Goal: Connect with others: Connect with others

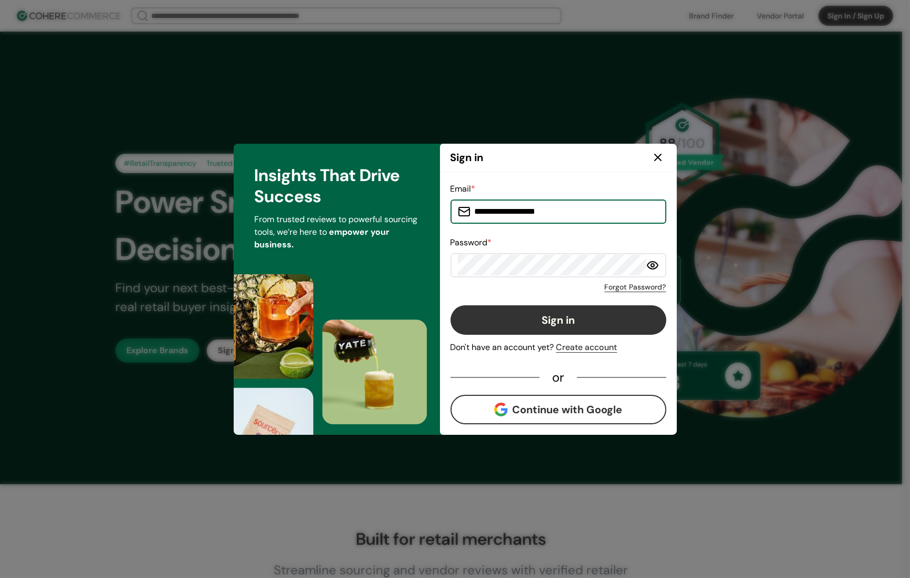
click at [538, 313] on button "Sign in" at bounding box center [558, 319] width 216 height 29
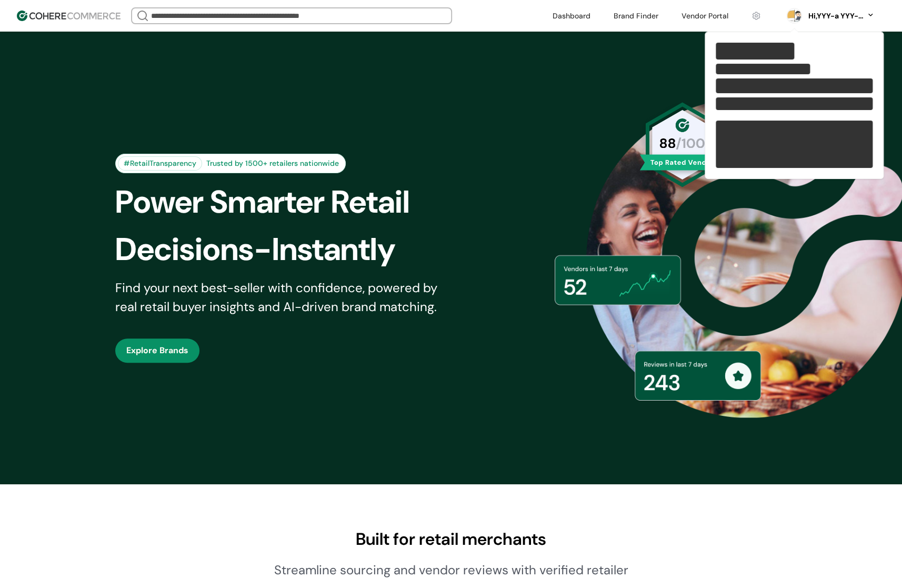
click at [714, 15] on link at bounding box center [704, 16] width 59 height 16
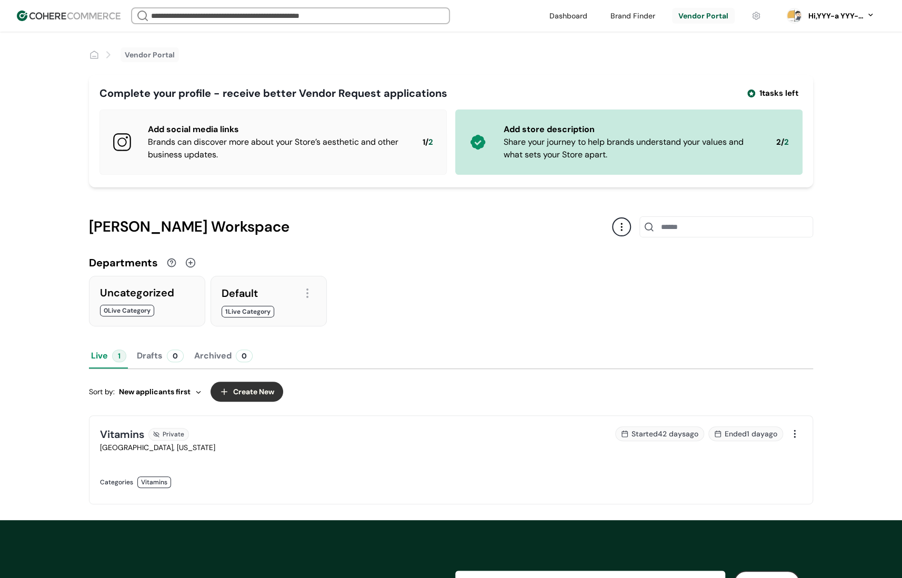
click at [84, 12] on img at bounding box center [69, 16] width 104 height 11
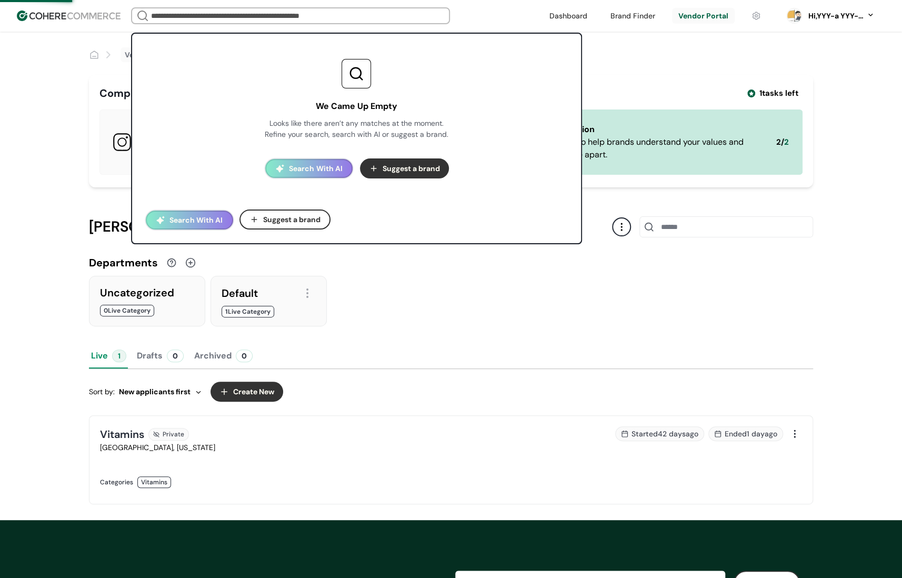
click at [172, 12] on input "search" at bounding box center [290, 15] width 283 height 15
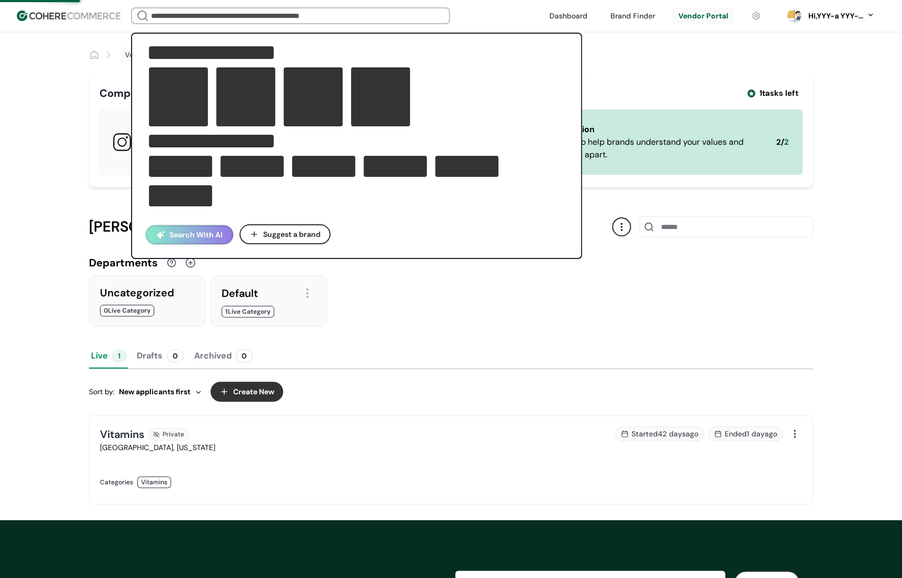
click at [198, 226] on button "Search With AI" at bounding box center [189, 234] width 87 height 19
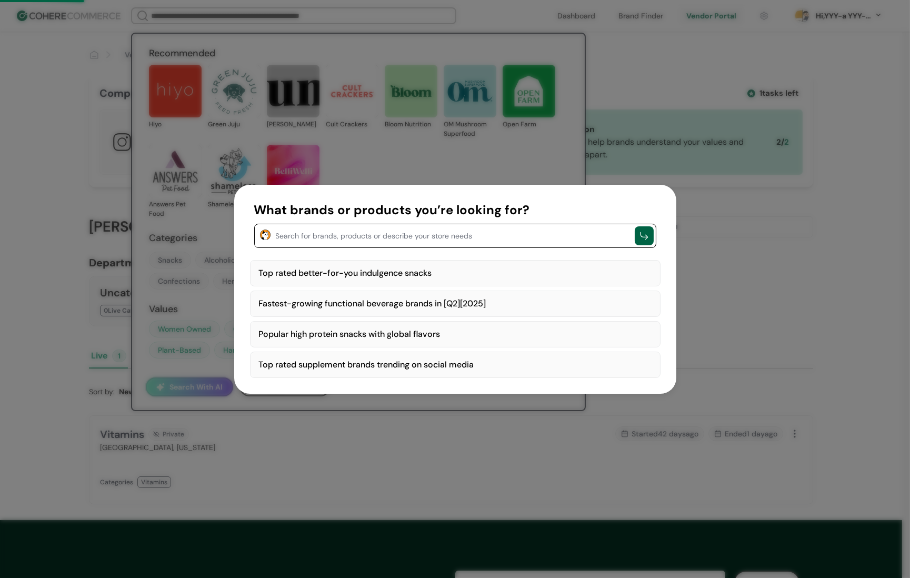
click at [330, 274] on div "Top rated better-for-you indulgence snacks" at bounding box center [455, 273] width 410 height 26
type textarea "**********"
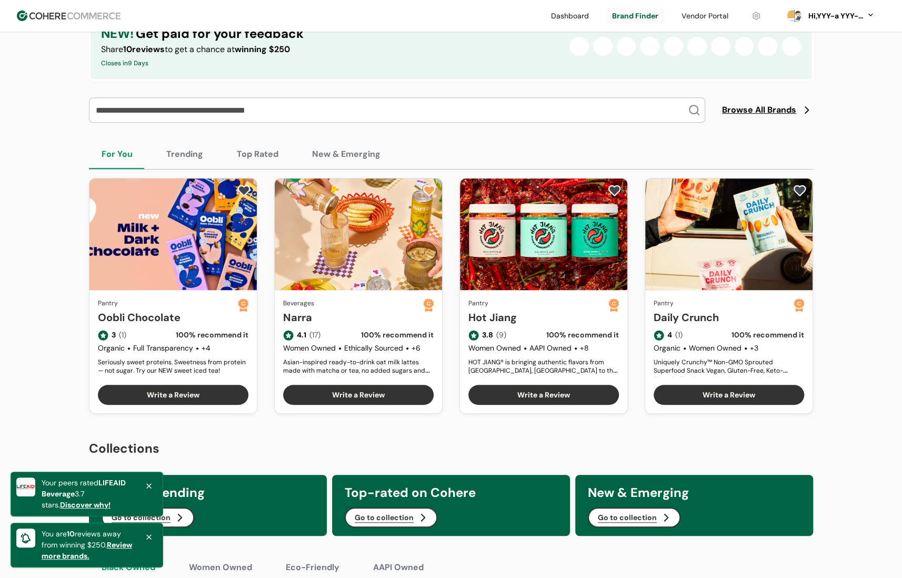
scroll to position [316, 0]
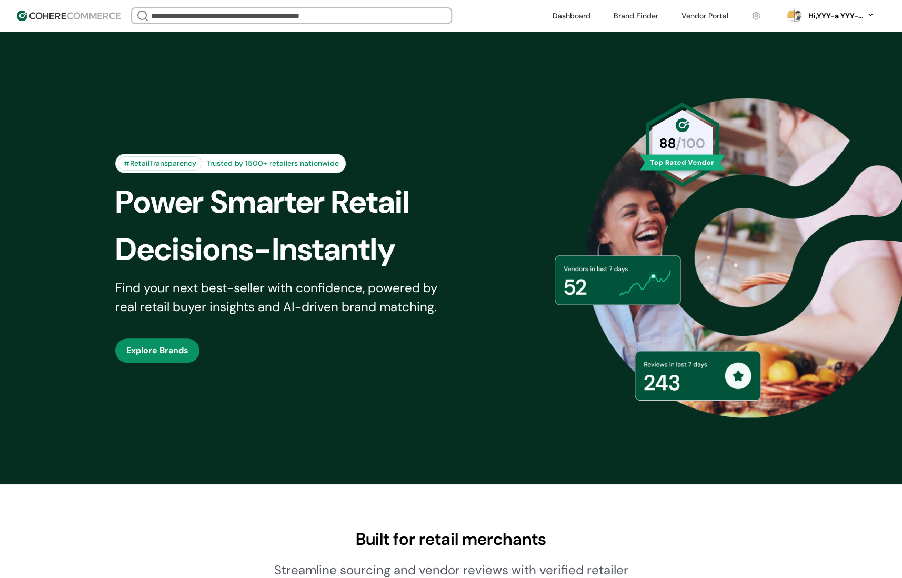
click at [177, 17] on input "search" at bounding box center [292, 15] width 286 height 15
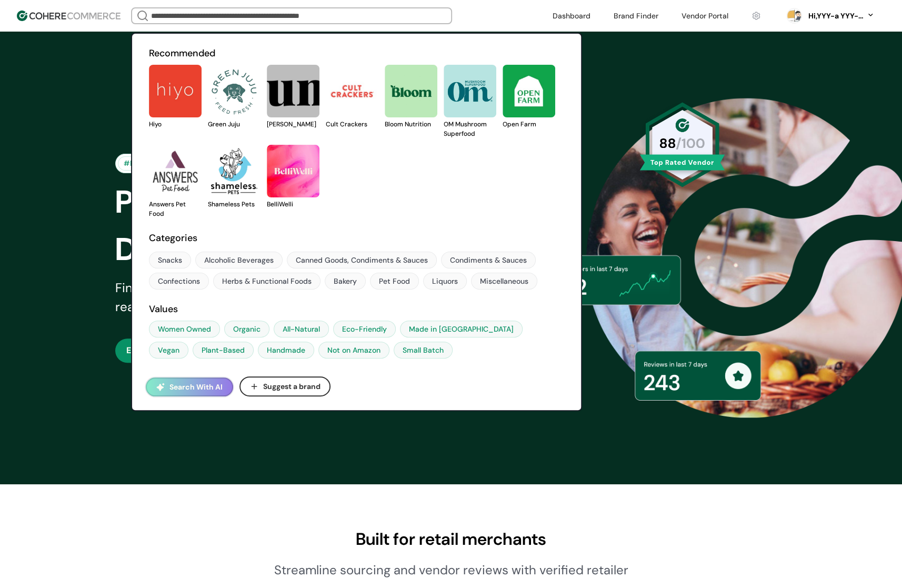
click at [205, 380] on button "Search With AI" at bounding box center [189, 386] width 87 height 19
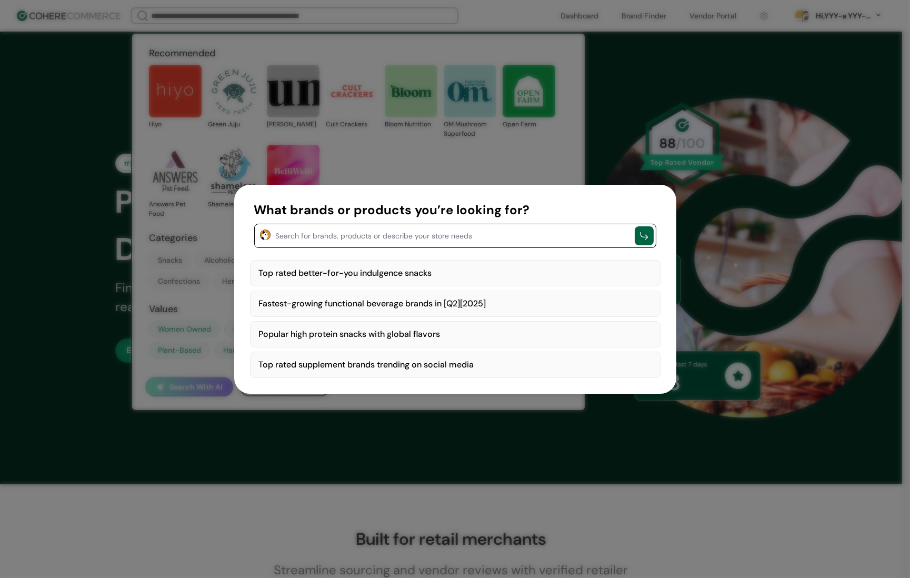
click at [424, 277] on div "Top rated better-for-you indulgence snacks" at bounding box center [455, 273] width 410 height 26
type textarea "**********"
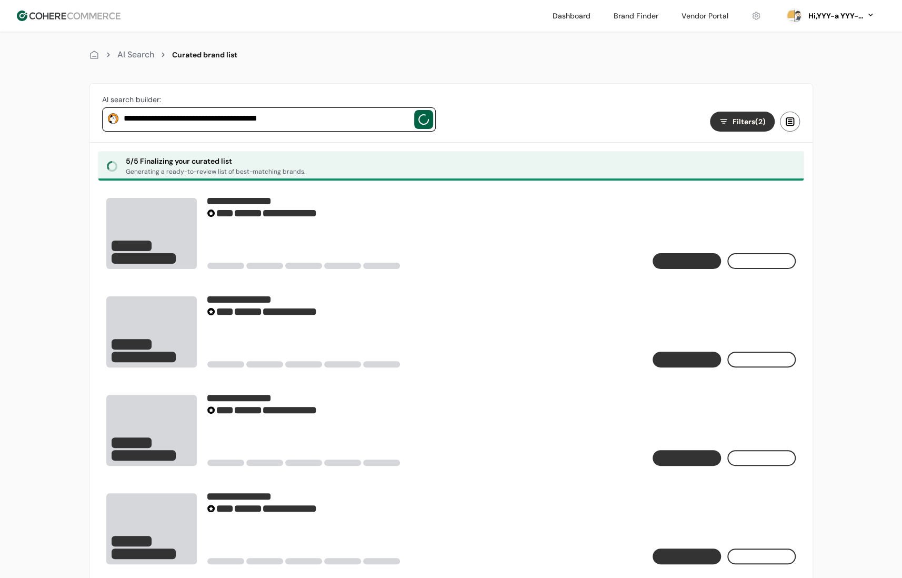
click at [863, 272] on div "**********" at bounding box center [451, 402] width 902 height 804
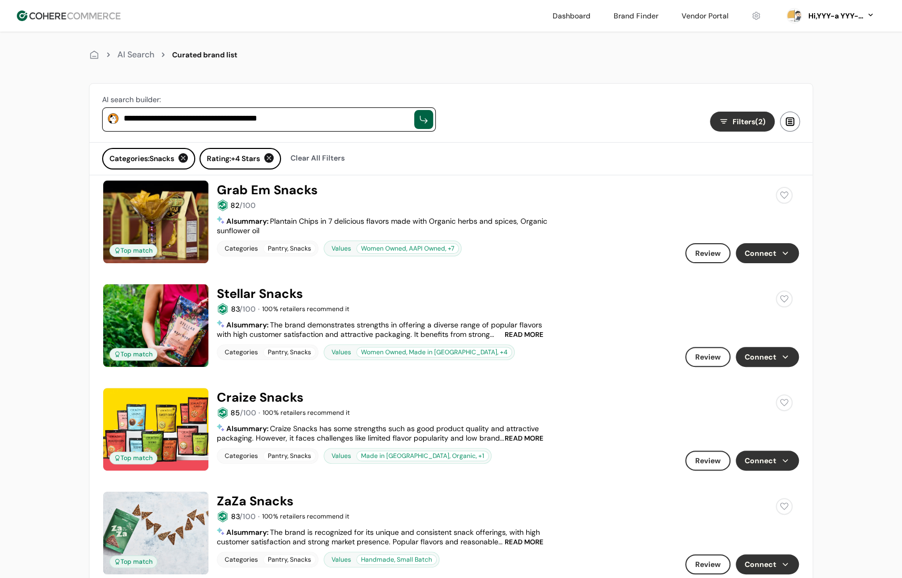
click at [781, 249] on button "Connect" at bounding box center [766, 253] width 63 height 20
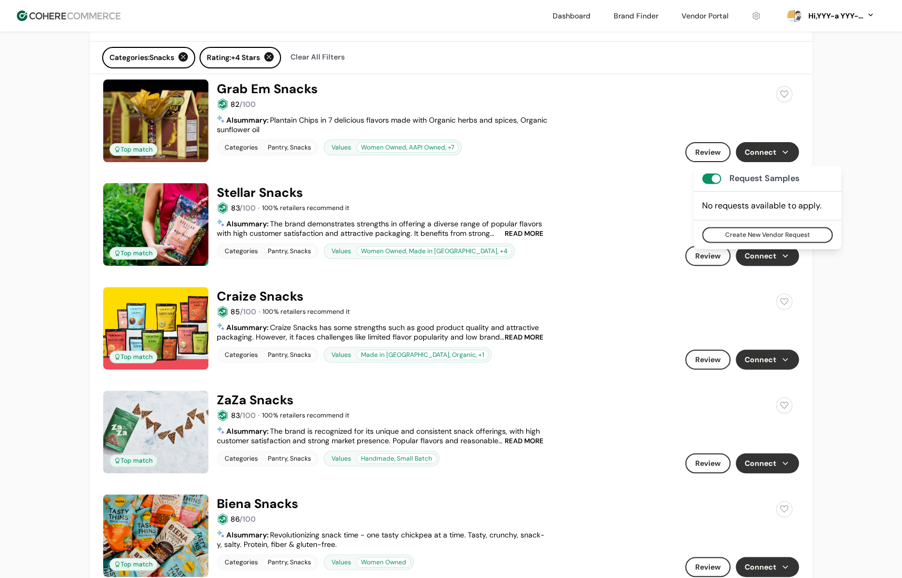
scroll to position [105, 0]
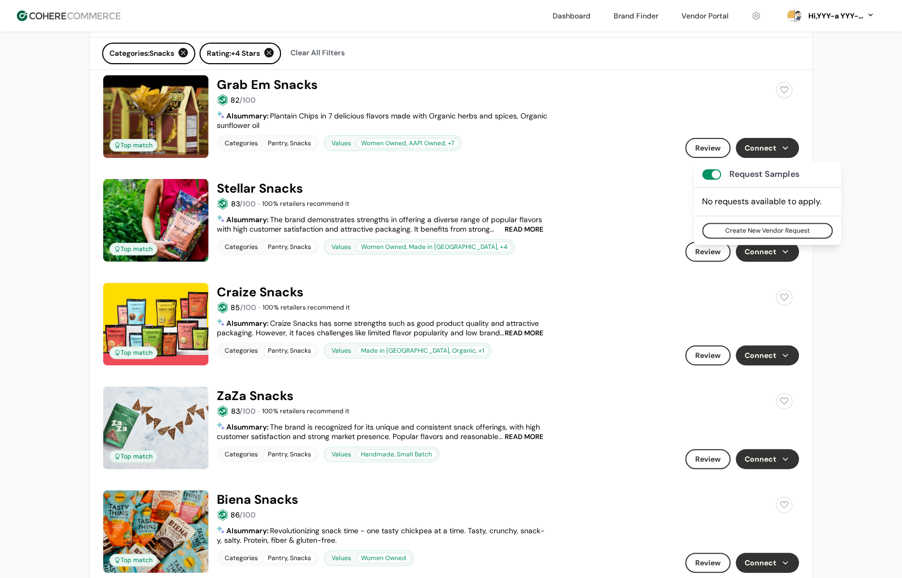
click at [778, 247] on button "Connect" at bounding box center [766, 251] width 63 height 20
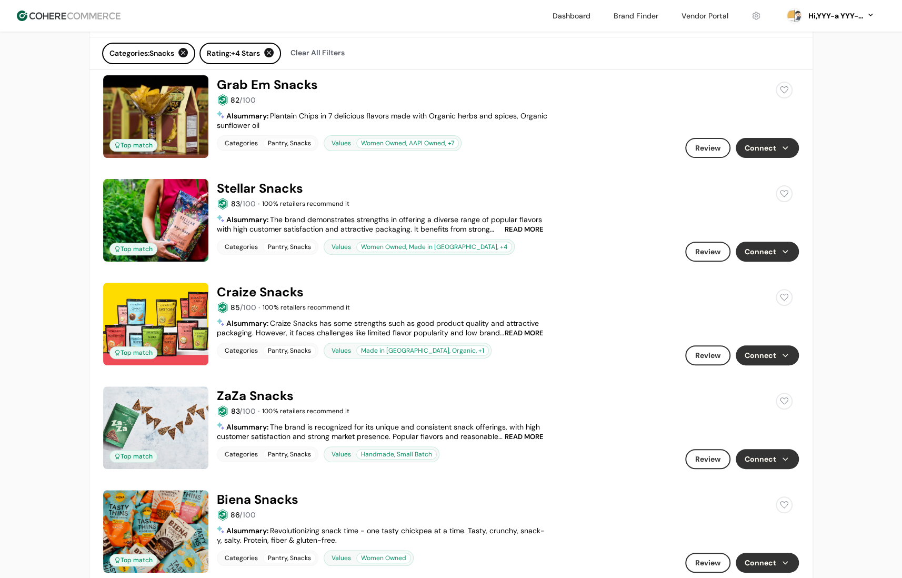
click at [798, 355] on button "Connect" at bounding box center [766, 355] width 63 height 20
drag, startPoint x: 844, startPoint y: 368, endPoint x: 837, endPoint y: 385, distance: 18.6
click at [773, 468] on button "Connect" at bounding box center [766, 459] width 63 height 20
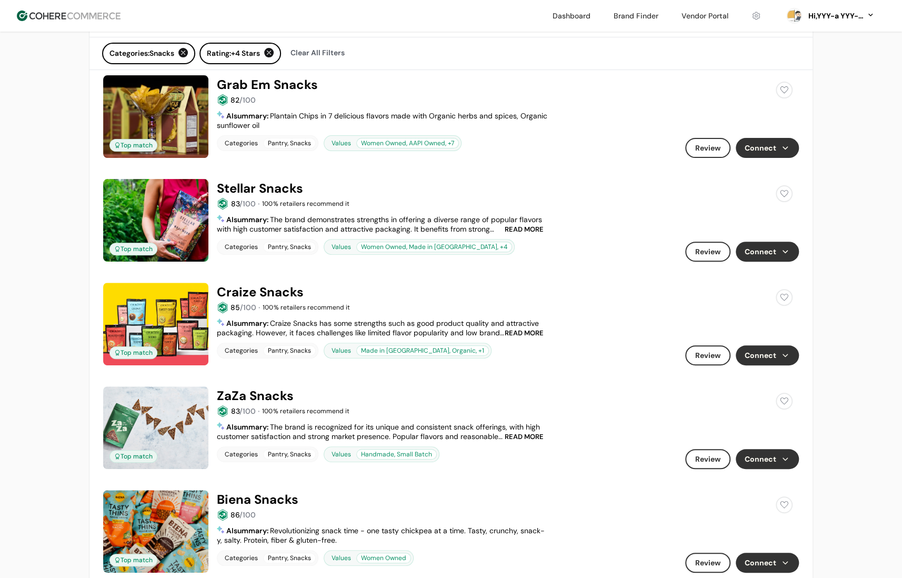
drag, startPoint x: 57, startPoint y: 278, endPoint x: 909, endPoint y: 327, distance: 853.2
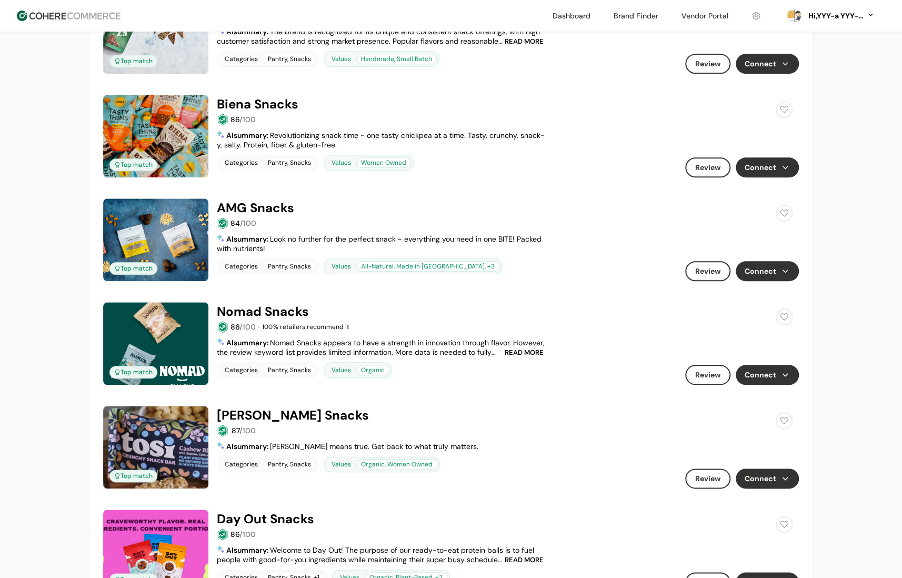
scroll to position [526, 0]
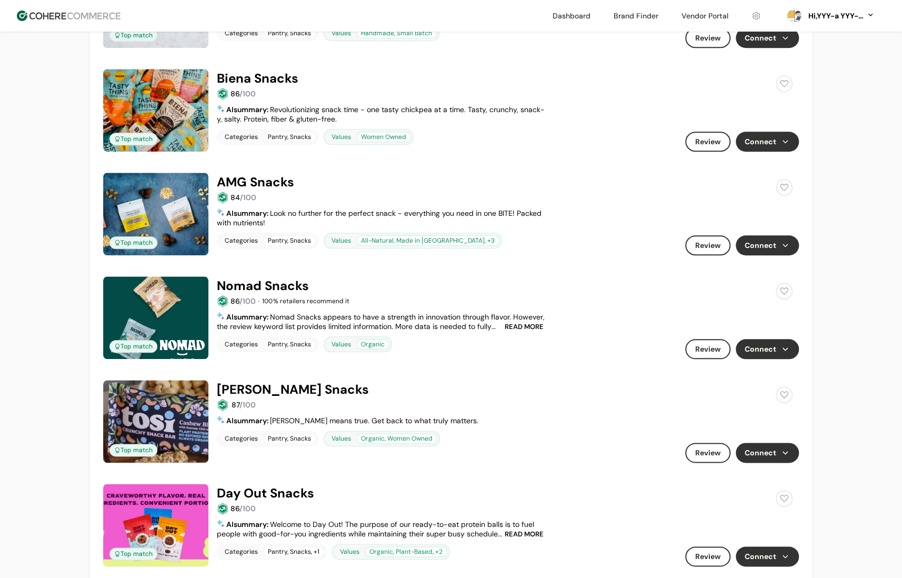
click at [758, 248] on button "Connect" at bounding box center [766, 245] width 63 height 20
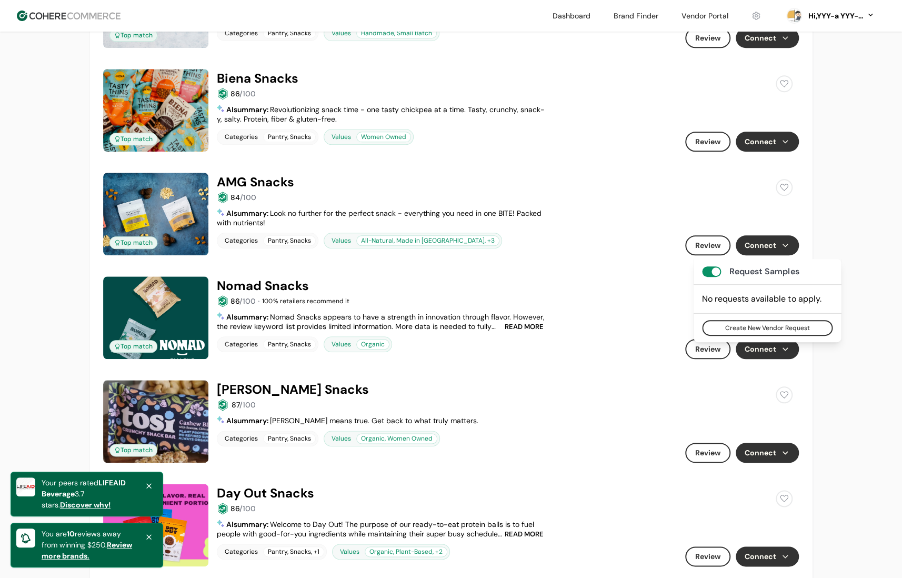
drag, startPoint x: 843, startPoint y: 359, endPoint x: 843, endPoint y: 365, distance: 6.3
click at [750, 247] on button "Connect" at bounding box center [766, 245] width 63 height 20
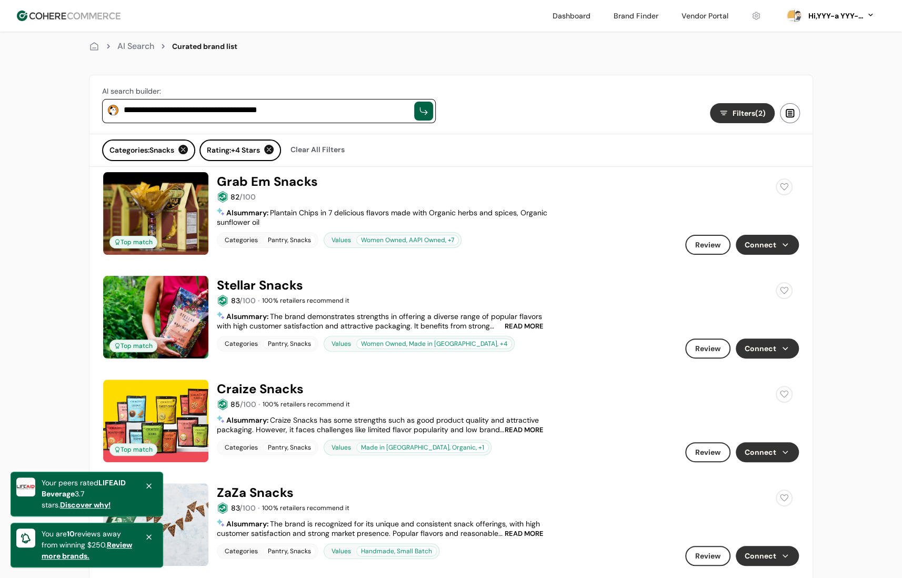
scroll to position [0, 0]
